Goal: Task Accomplishment & Management: Use online tool/utility

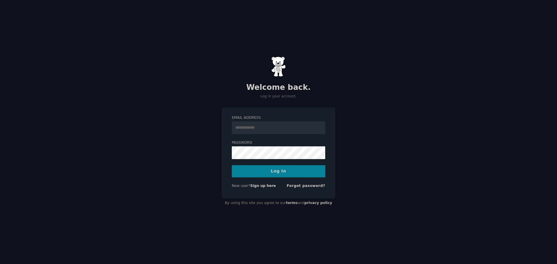
click at [262, 127] on input "Email Address" at bounding box center [278, 128] width 93 height 13
type input "**********"
click at [277, 171] on button "Log In" at bounding box center [278, 171] width 93 height 12
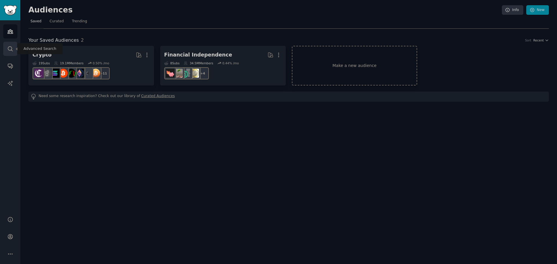
click at [12, 50] on icon "Sidebar" at bounding box center [10, 48] width 5 height 5
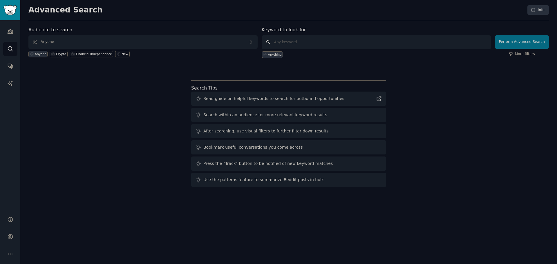
click at [305, 43] on input "text" at bounding box center [376, 42] width 229 height 14
click at [298, 38] on input "text" at bounding box center [376, 42] width 229 height 14
type input "I hate"
click at [520, 42] on button "Perform Advanced Search" at bounding box center [522, 41] width 54 height 13
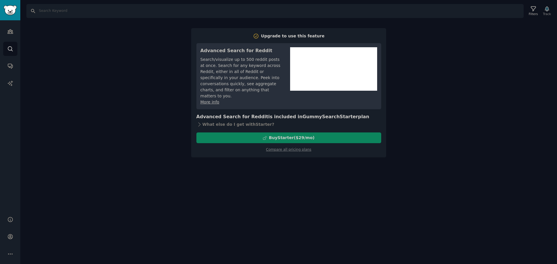
click at [410, 45] on div "Search Filters Track Upgrade to use this feature Advanced Search for Reddit Sea…" at bounding box center [288, 132] width 537 height 264
